Goal: Task Accomplishment & Management: Manage account settings

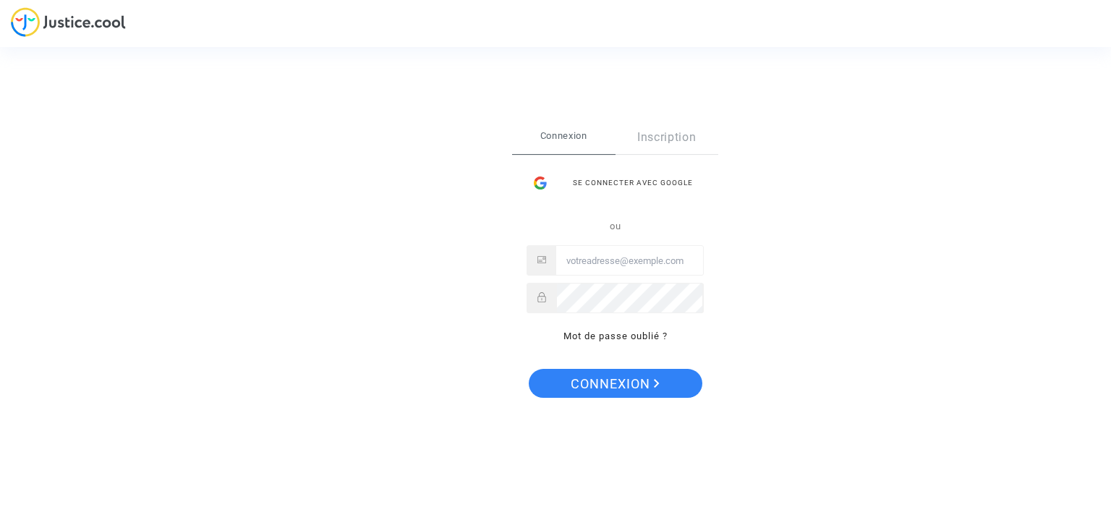
click at [630, 172] on div "Se connecter avec Google" at bounding box center [615, 183] width 177 height 29
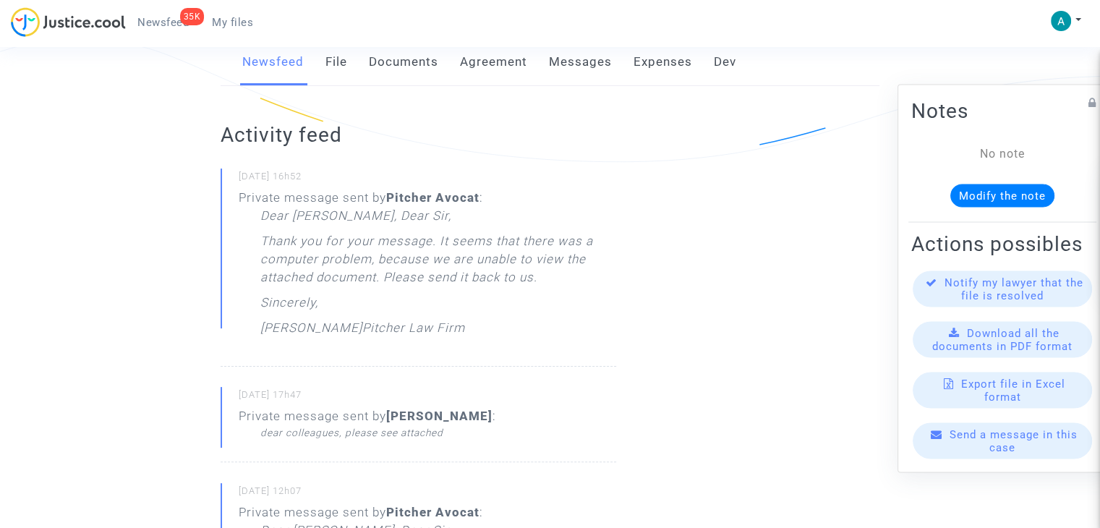
scroll to position [205, 0]
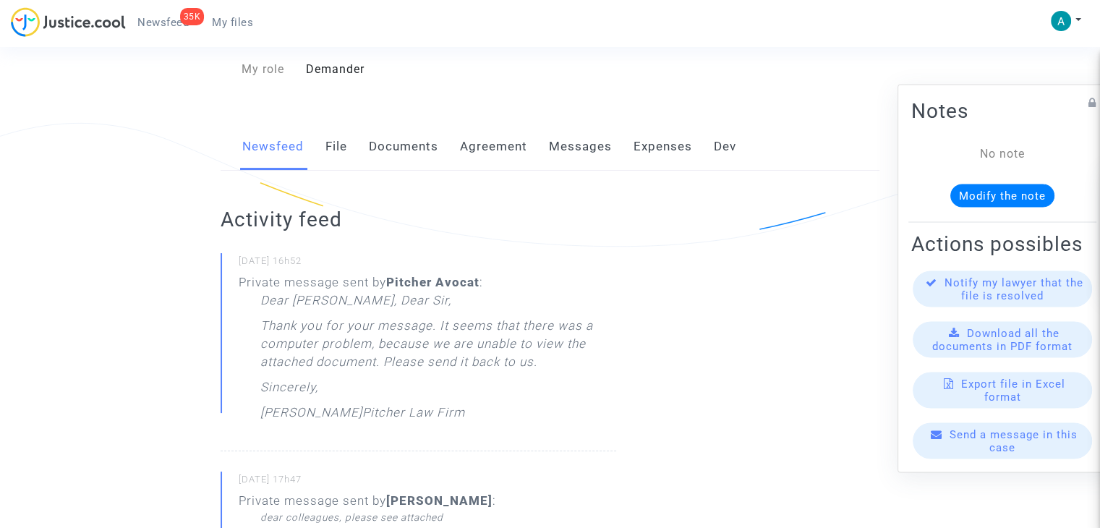
click at [370, 163] on link "Documents" at bounding box center [403, 147] width 69 height 48
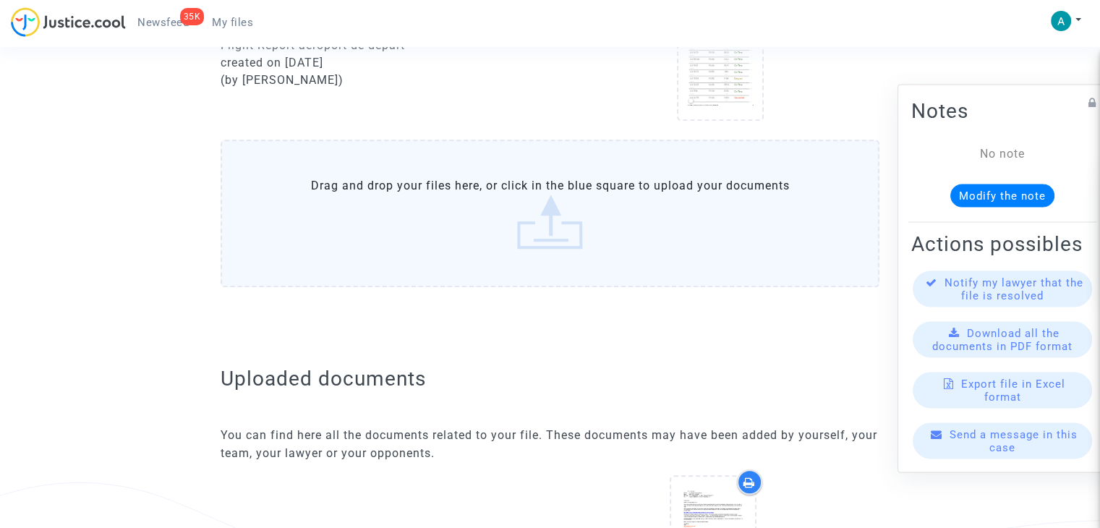
scroll to position [1157, 0]
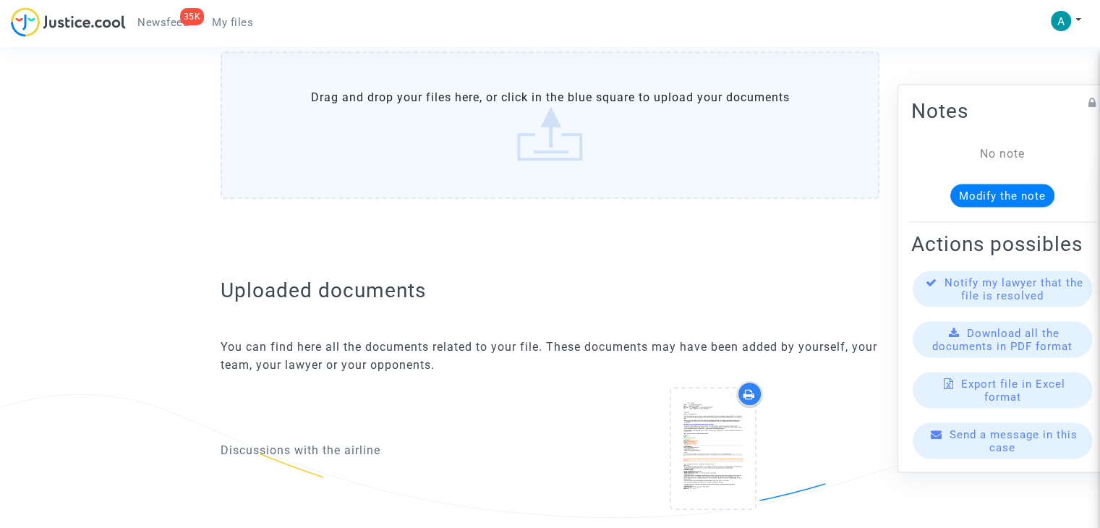
click at [561, 127] on label "Drag and drop your files here, or click in the blue square to upload your docum…" at bounding box center [550, 125] width 659 height 148
click at [0, 0] on input "Drag and drop your files here, or click in the blue square to upload your docum…" at bounding box center [0, 0] width 0 height 0
click at [488, 190] on label "Drag and drop your files here, or click in the blue square to upload your docum…" at bounding box center [550, 125] width 659 height 148
click at [0, 0] on input "Drag and drop your files here, or click in the blue square to upload your docum…" at bounding box center [0, 0] width 0 height 0
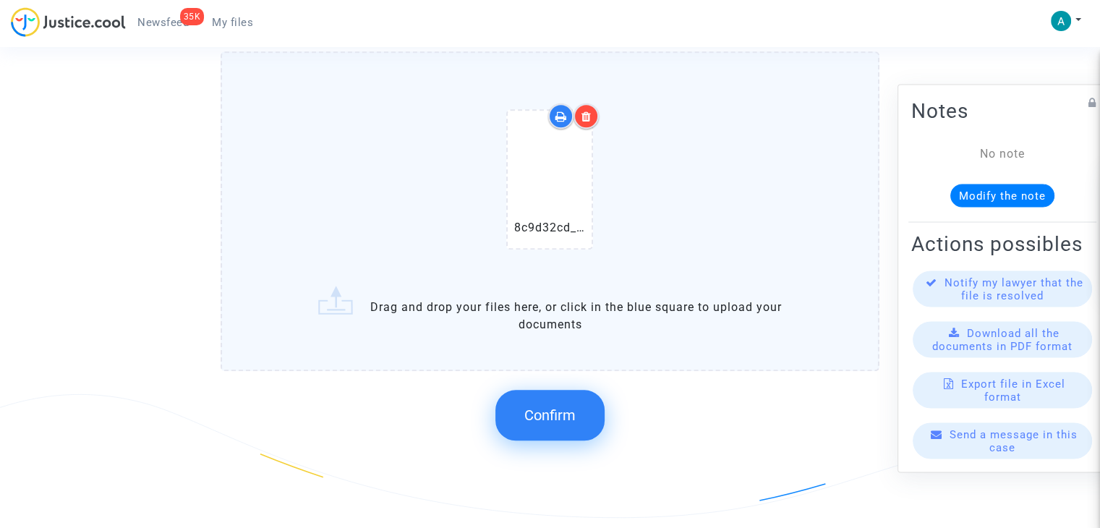
click at [558, 422] on span "Confirm" at bounding box center [549, 415] width 51 height 17
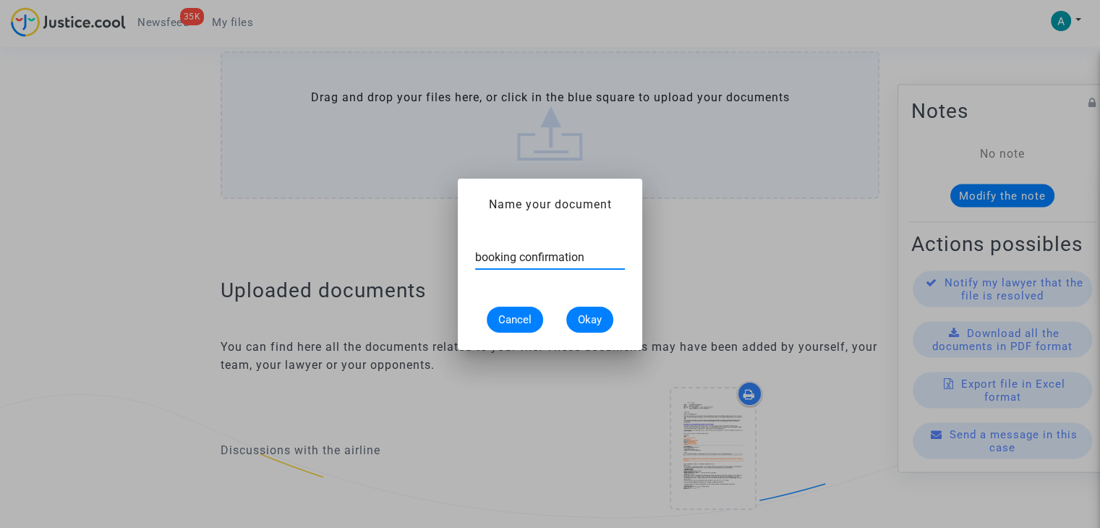
type input "booking confirmation"
click at [583, 313] on span "Okay" at bounding box center [590, 319] width 24 height 13
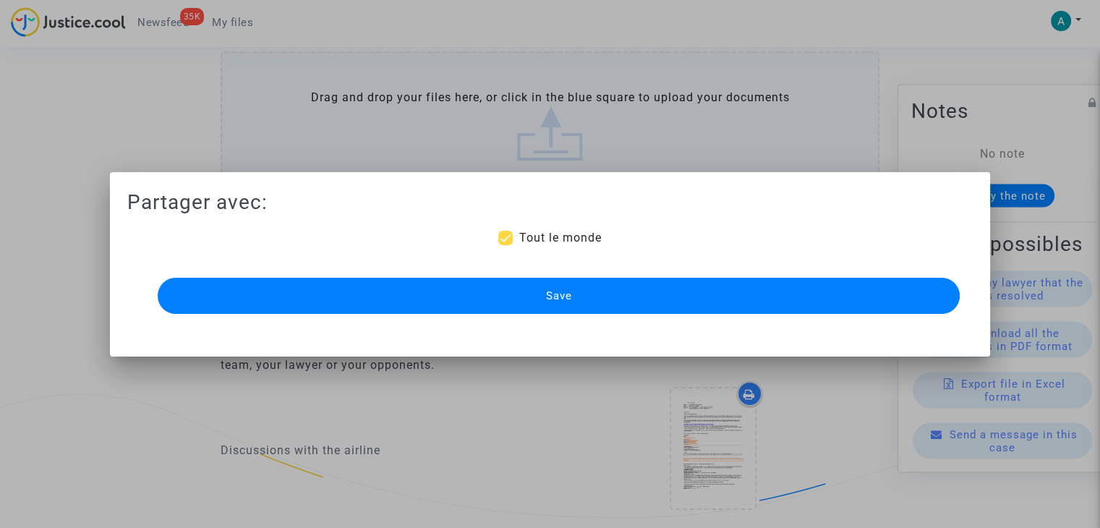
click at [598, 294] on button "Save" at bounding box center [559, 296] width 802 height 36
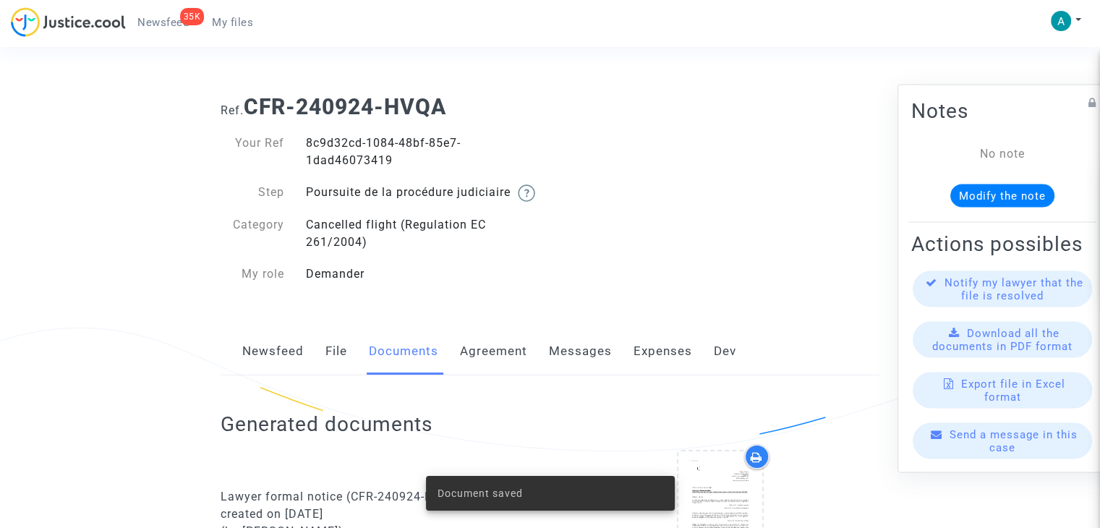
click at [269, 373] on link "Newsfeed" at bounding box center [272, 352] width 61 height 48
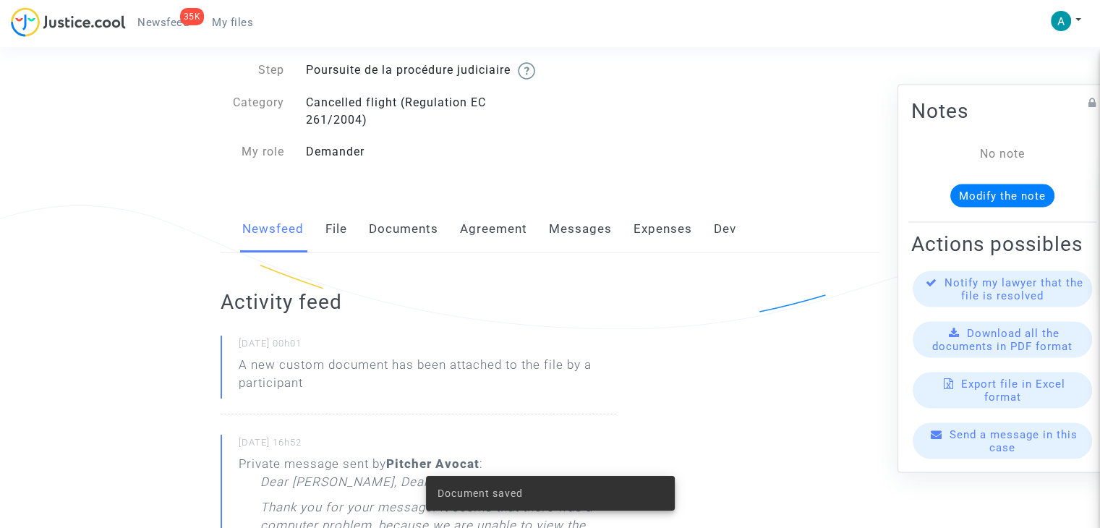
scroll to position [145, 0]
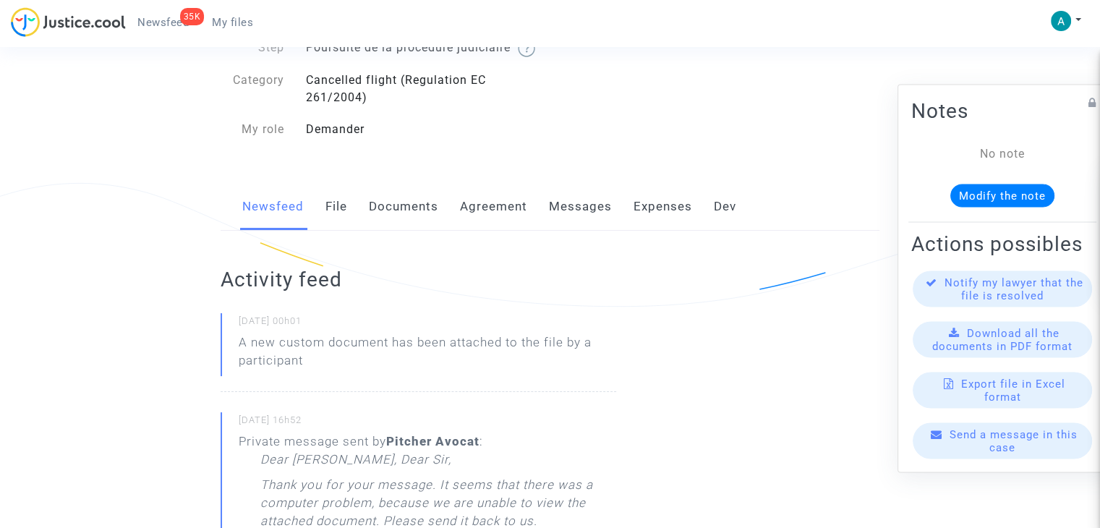
click at [1009, 454] on span "Send a message in this case" at bounding box center [1014, 441] width 128 height 26
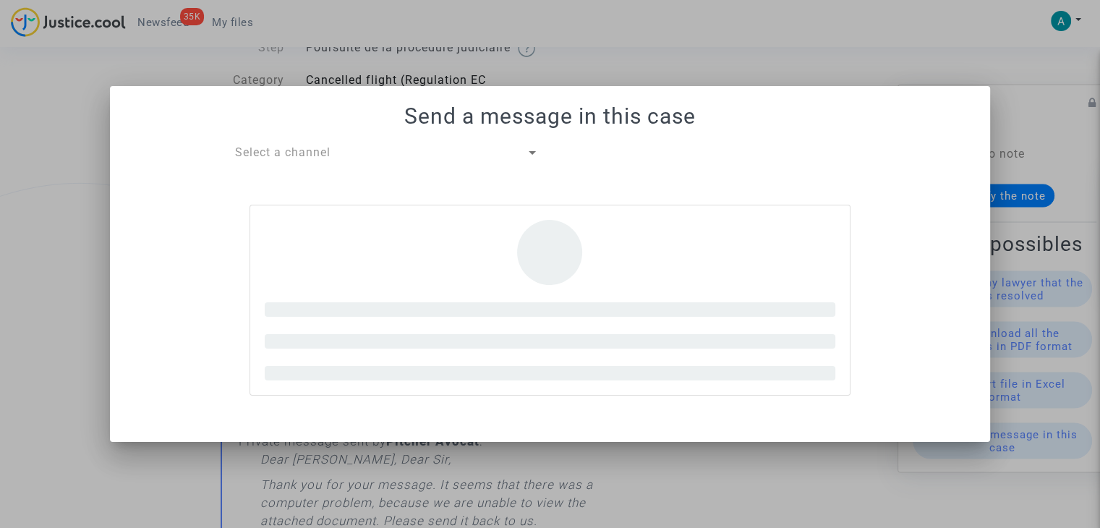
click at [290, 158] on span "Select a channel" at bounding box center [282, 152] width 95 height 14
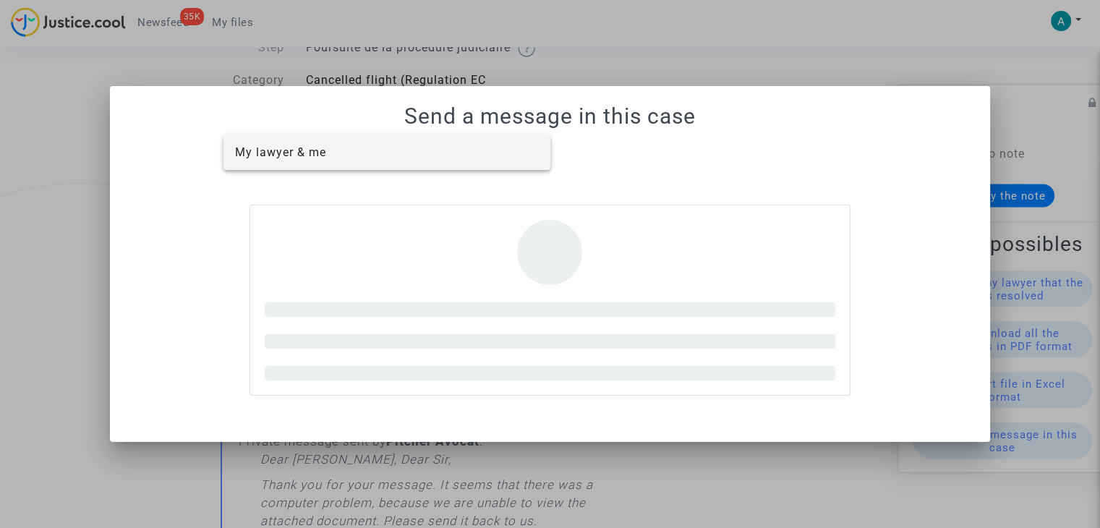
click at [314, 151] on span "My lawyer & me" at bounding box center [280, 152] width 91 height 14
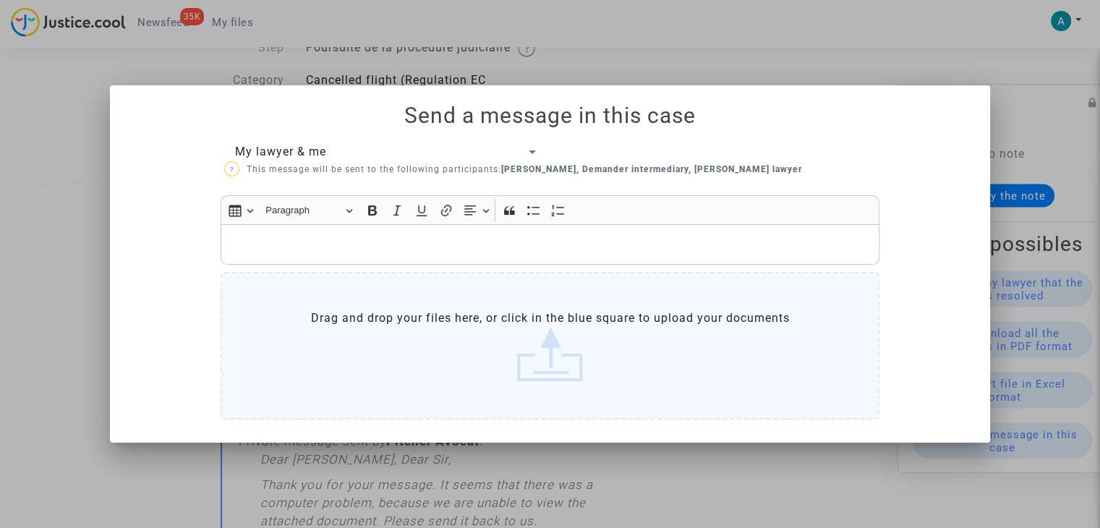
click at [338, 242] on p "Rich Text Editor, main" at bounding box center [551, 244] width 644 height 18
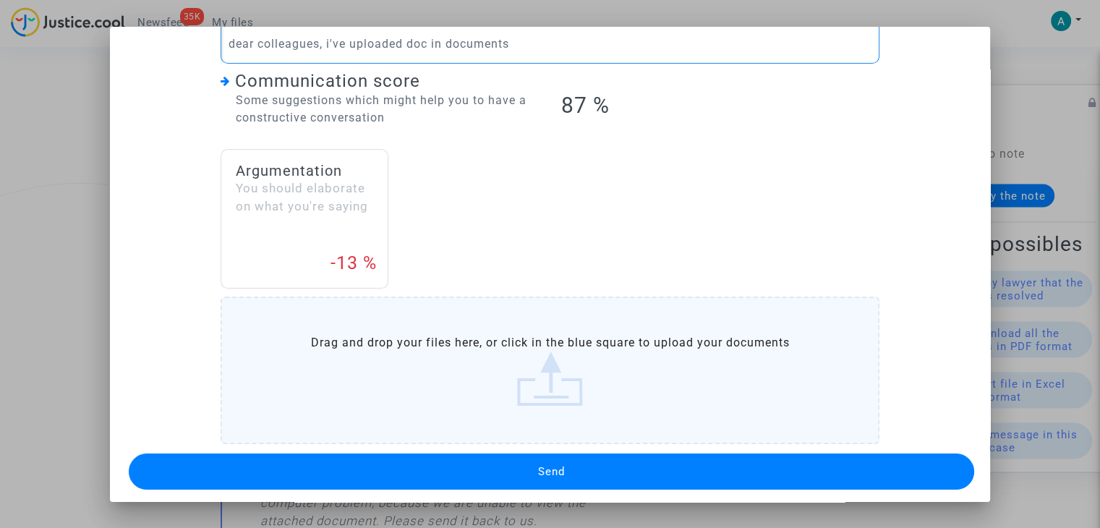
scroll to position [149, 0]
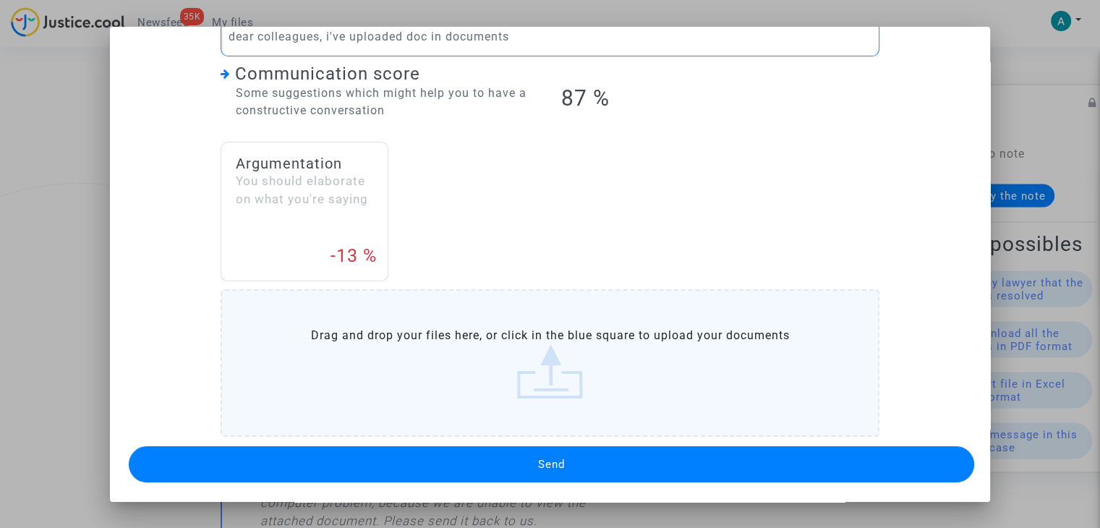
click at [558, 465] on span "Send" at bounding box center [551, 464] width 27 height 13
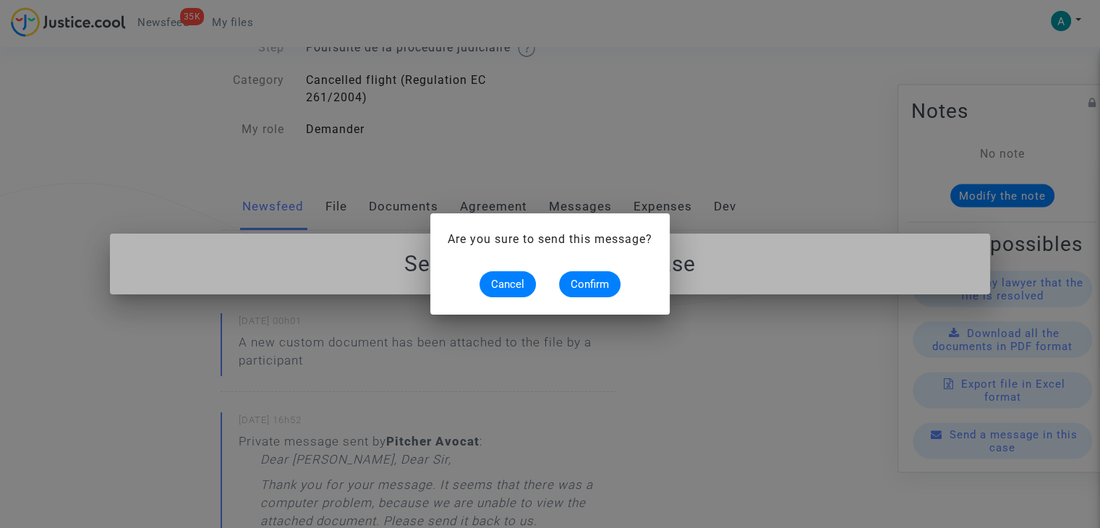
scroll to position [0, 0]
click at [584, 283] on span "Confirm" at bounding box center [590, 284] width 38 height 13
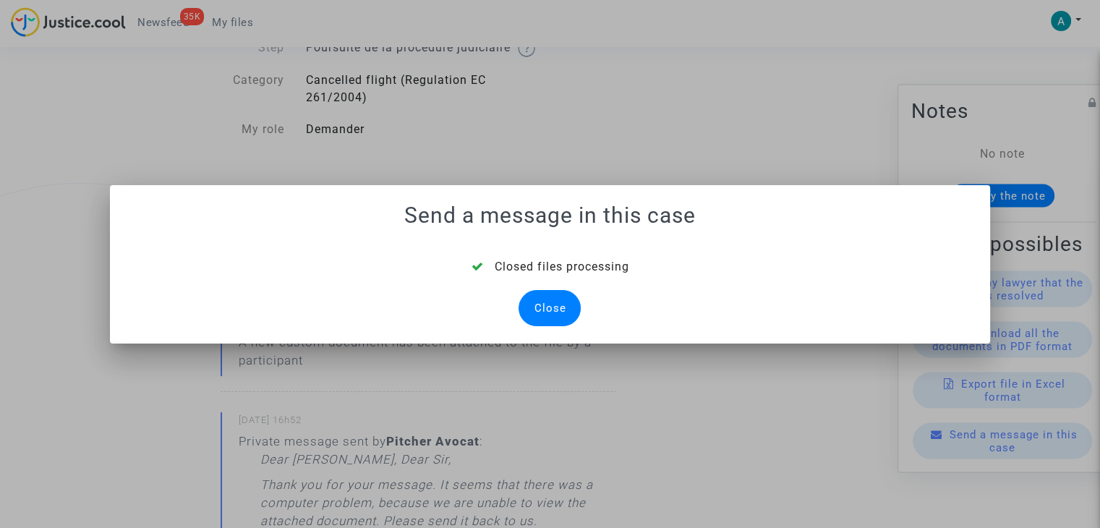
click at [545, 318] on div "Close" at bounding box center [550, 308] width 62 height 36
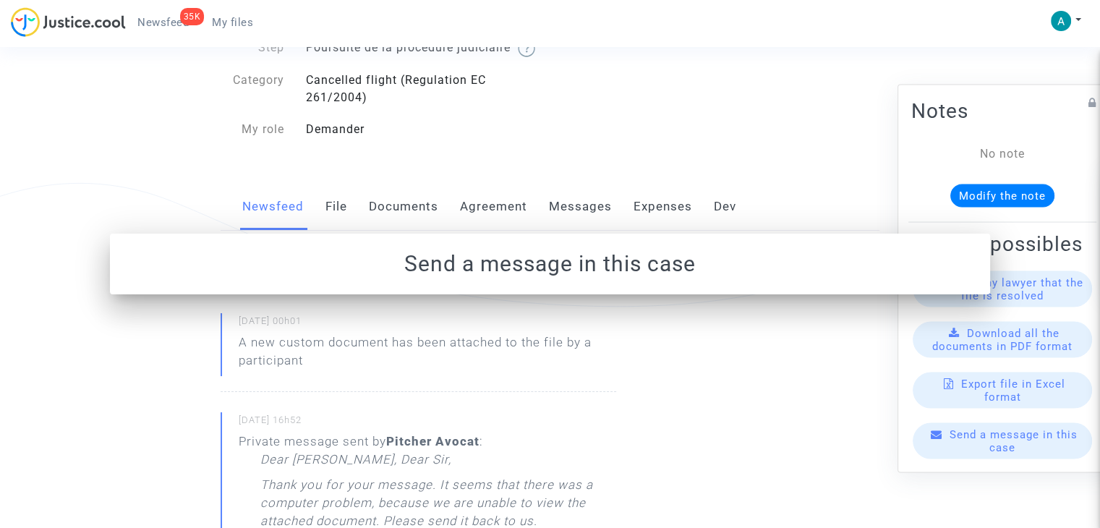
scroll to position [145, 0]
